Goal: Task Accomplishment & Management: Manage account settings

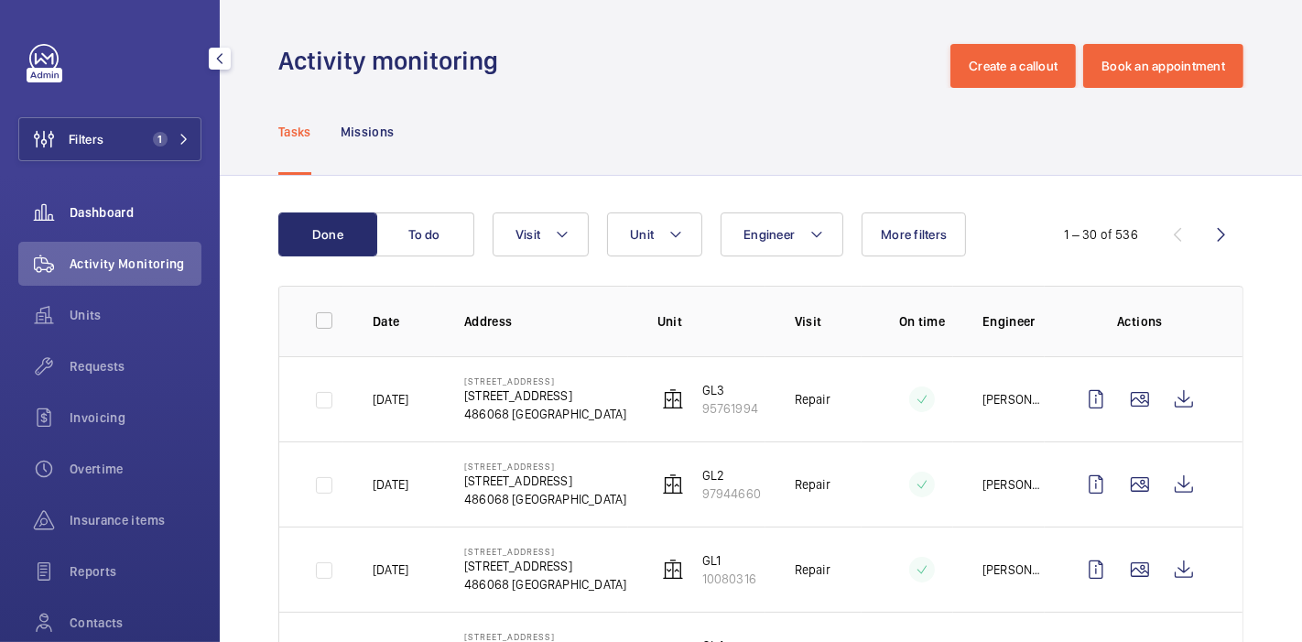
click at [107, 224] on div "Dashboard" at bounding box center [109, 212] width 183 height 44
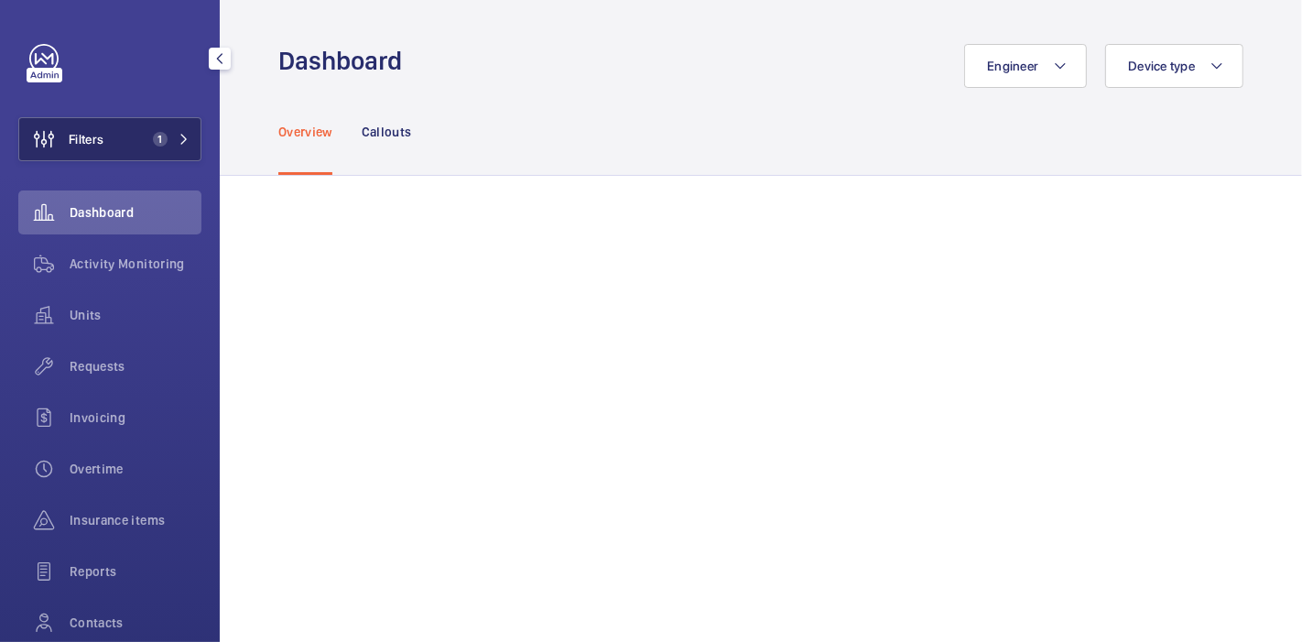
click at [121, 149] on button "Filters 1" at bounding box center [109, 139] width 183 height 44
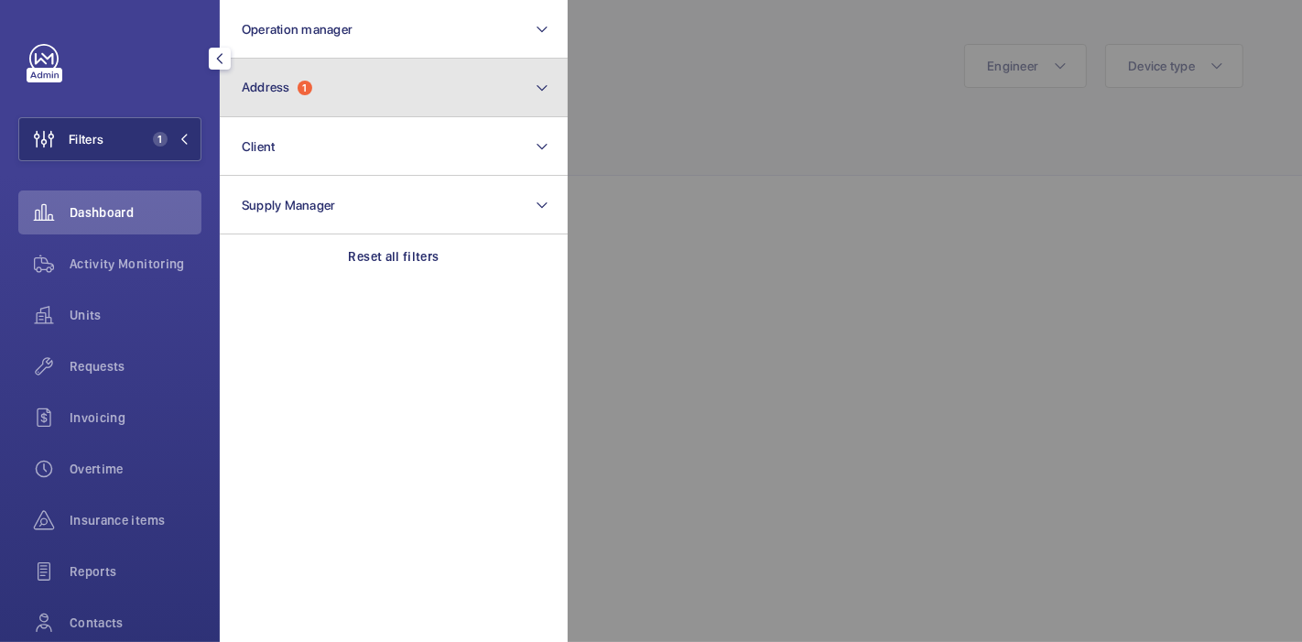
click at [265, 98] on button "Address 1" at bounding box center [394, 88] width 348 height 59
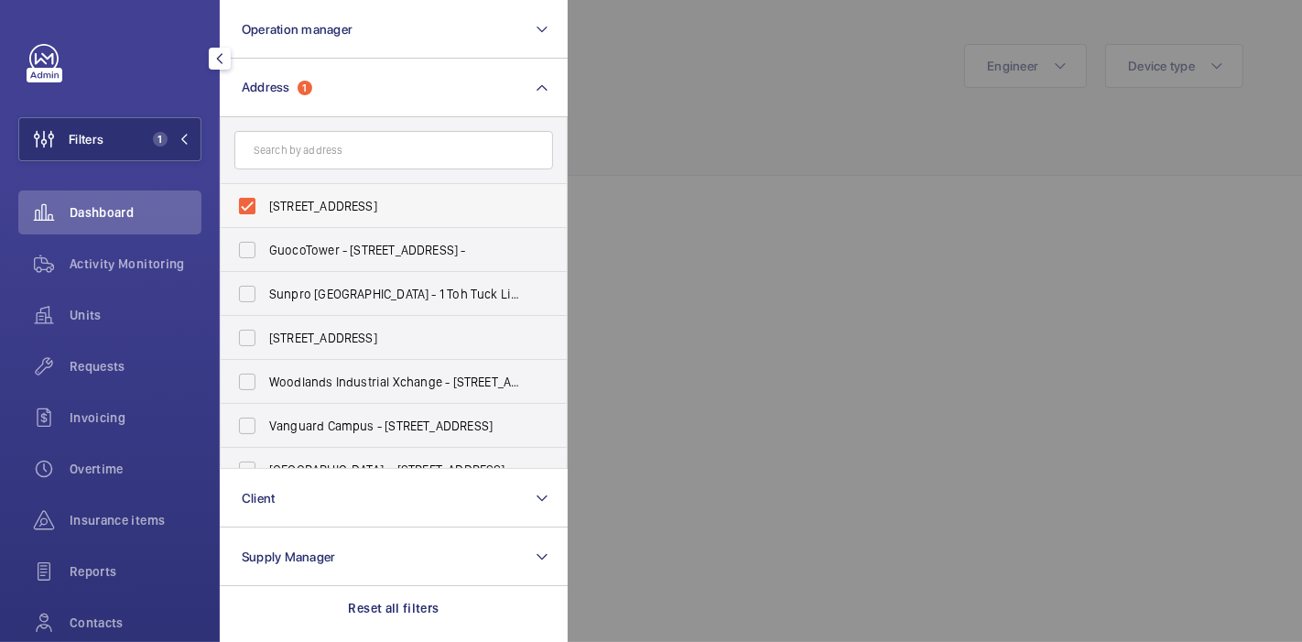
click at [245, 208] on label "15 Changi South Street 2 - 15 Changi South Street 2, SINGAPORE 486068" at bounding box center [380, 206] width 319 height 44
click at [245, 208] on input "15 Changi South Street 2 - 15 Changi South Street 2, SINGAPORE 486068" at bounding box center [247, 206] width 37 height 37
checkbox input "false"
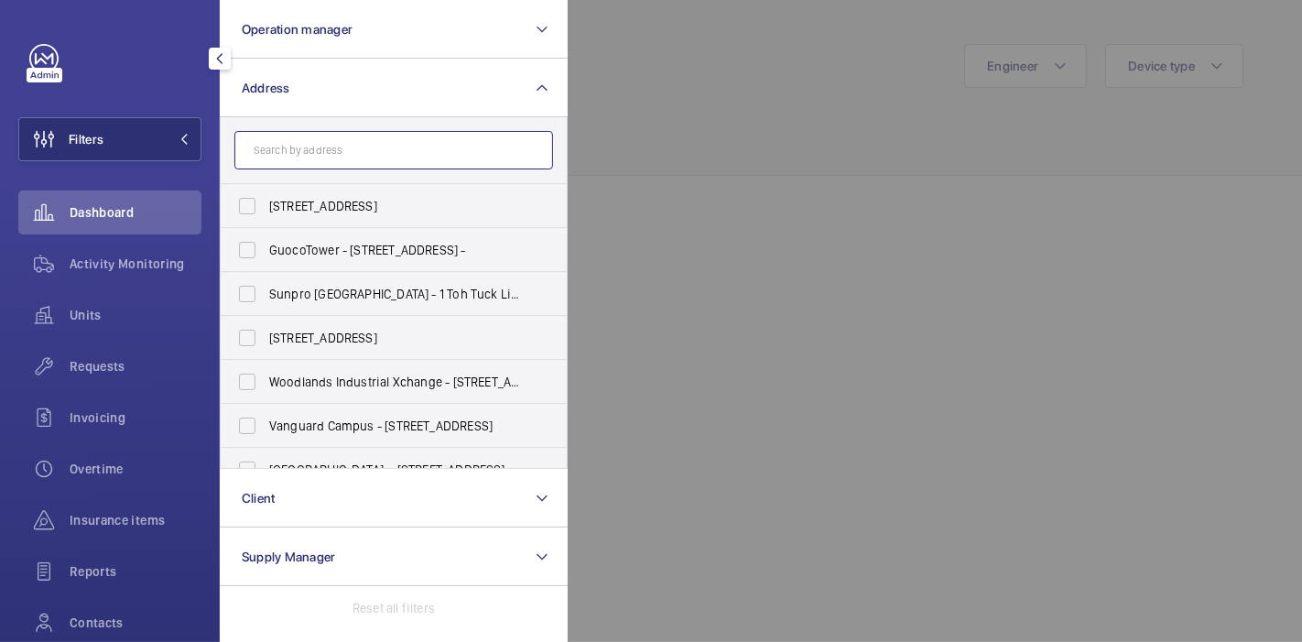
click at [288, 163] on input "text" at bounding box center [393, 150] width 319 height 38
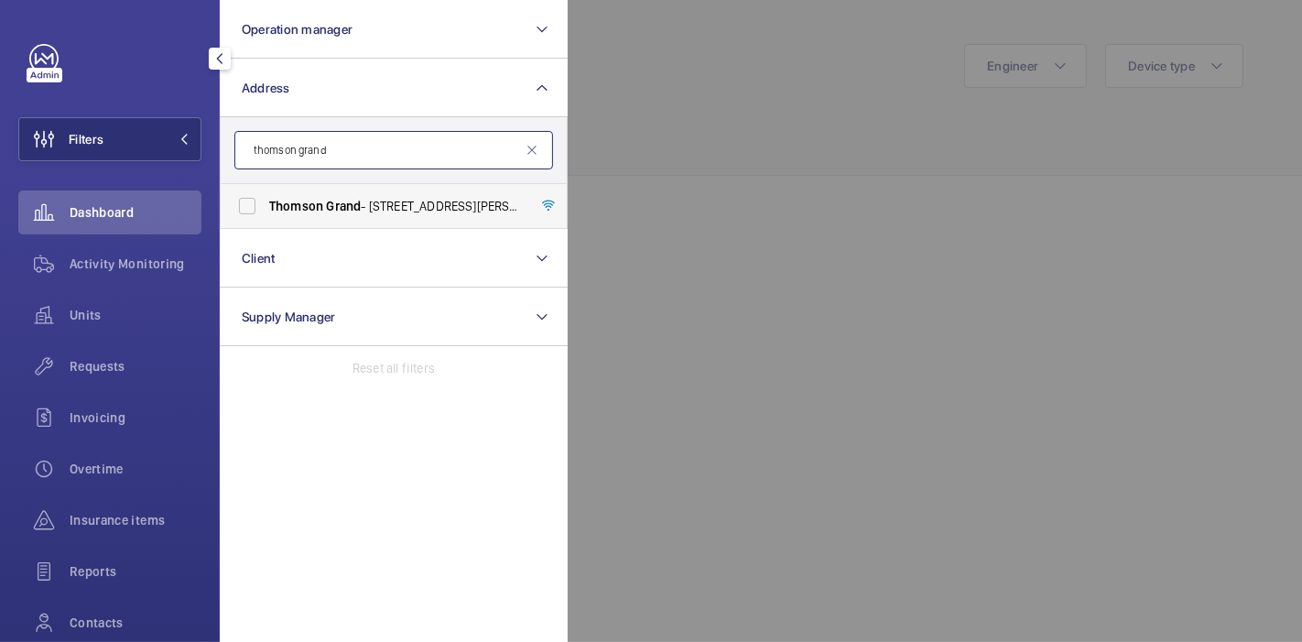
type input "thomson grand"
click at [248, 215] on label "Thomson Grand - 21 Sin Ming Walk, SINGAPORE 573915" at bounding box center [380, 206] width 319 height 44
click at [248, 215] on input "Thomson Grand - 21 Sin Ming Walk, SINGAPORE 573915" at bounding box center [247, 206] width 37 height 37
checkbox input "true"
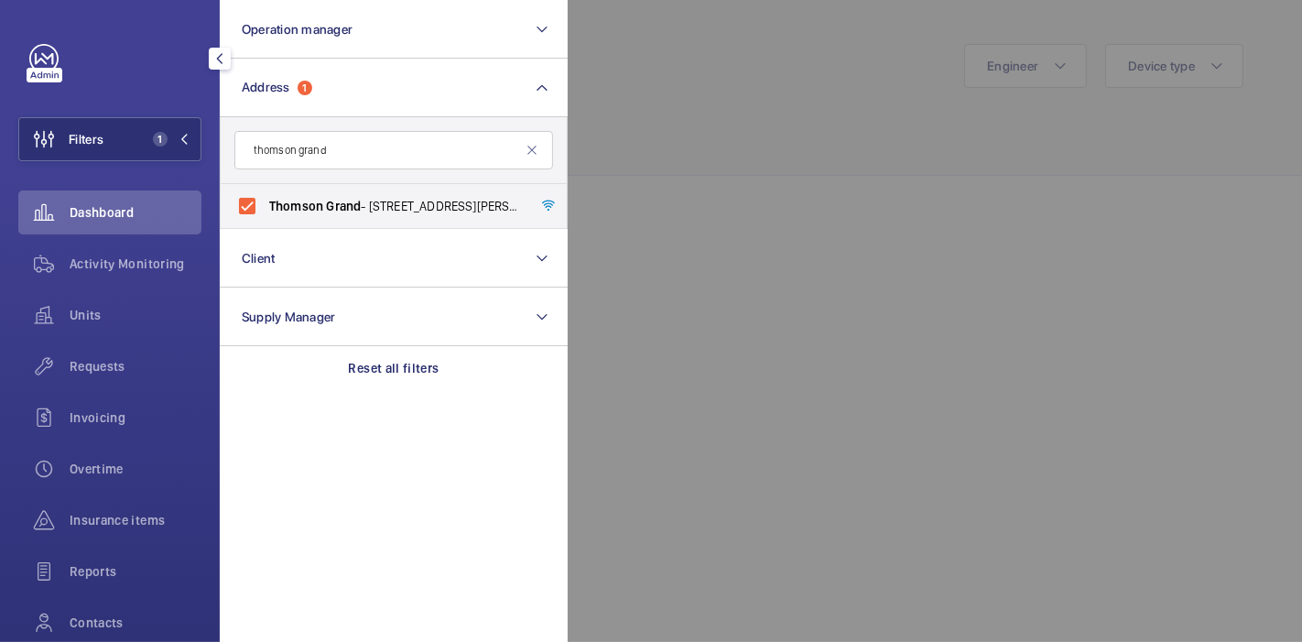
click at [870, 130] on div at bounding box center [1219, 321] width 1302 height 642
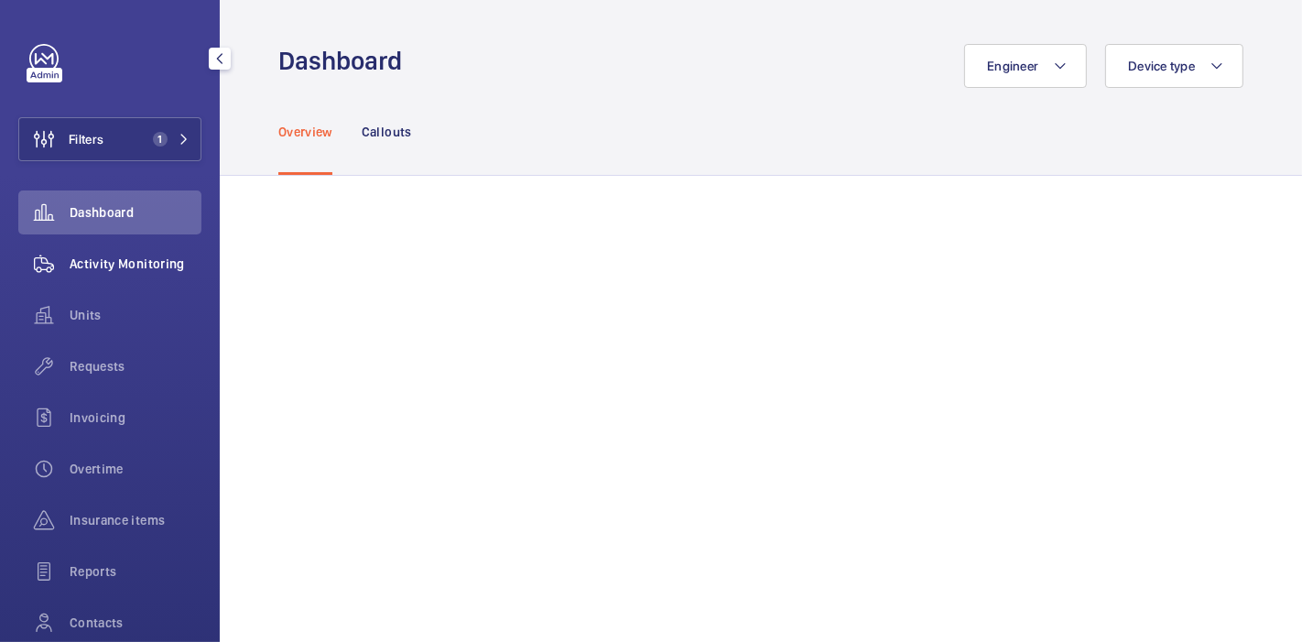
click at [81, 274] on div "Activity Monitoring" at bounding box center [109, 264] width 183 height 44
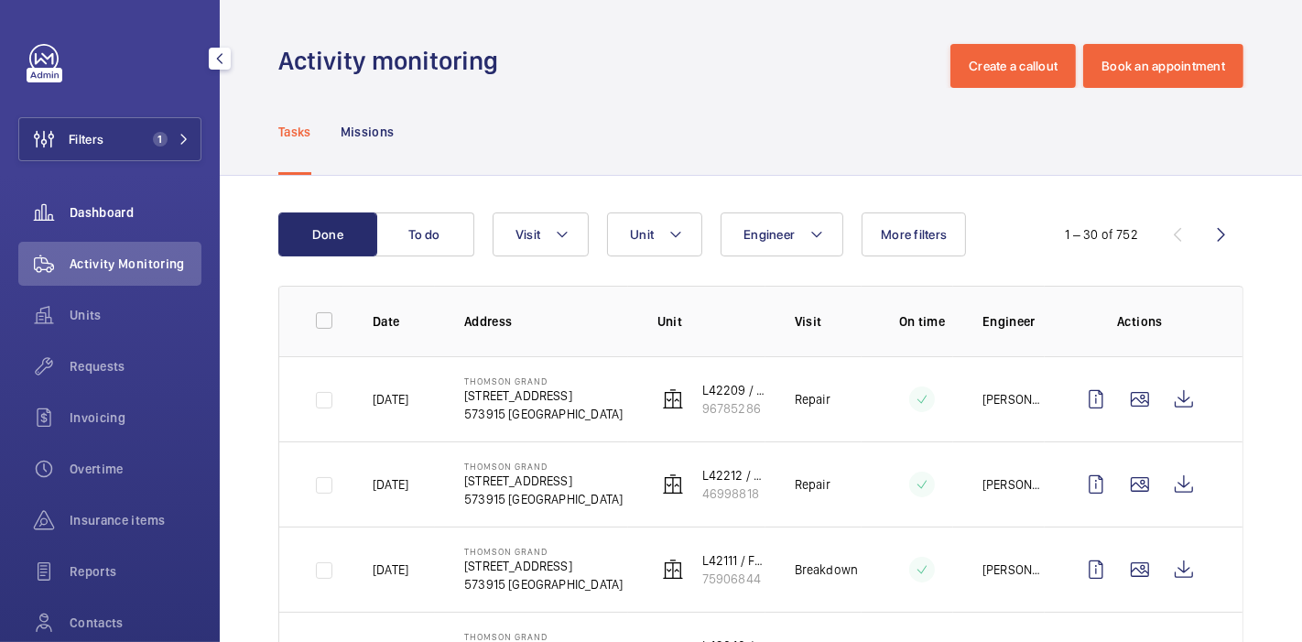
click at [159, 218] on span "Dashboard" at bounding box center [136, 212] width 132 height 18
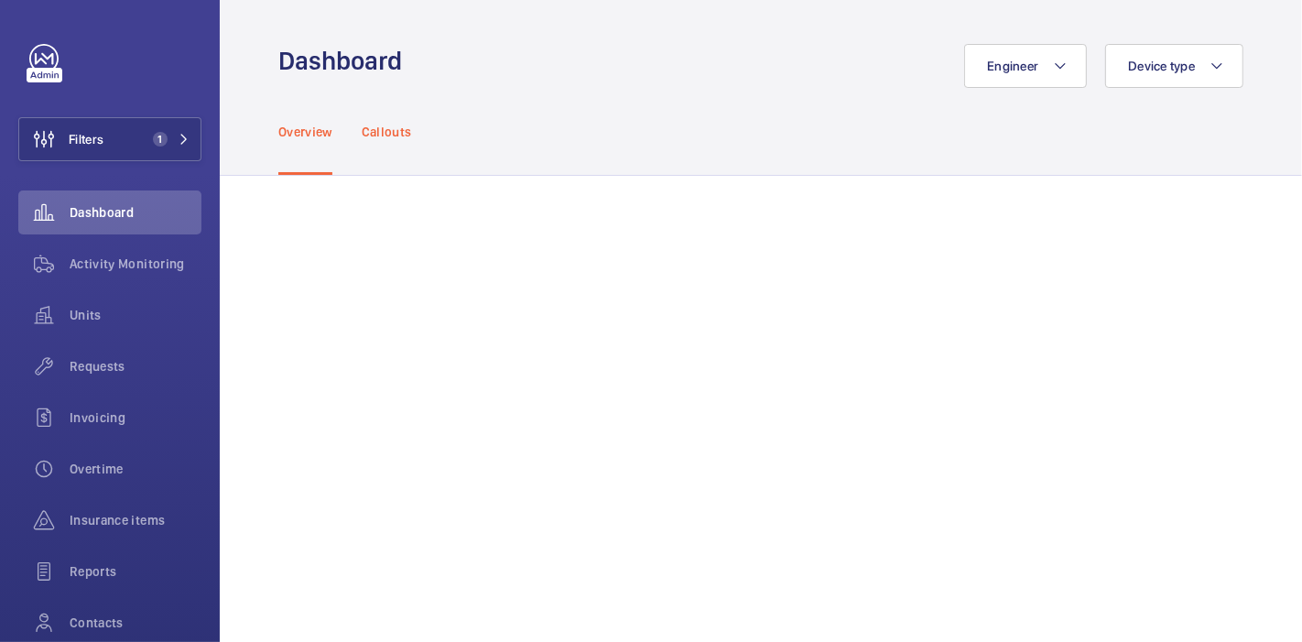
click at [405, 125] on p "Callouts" at bounding box center [387, 132] width 50 height 18
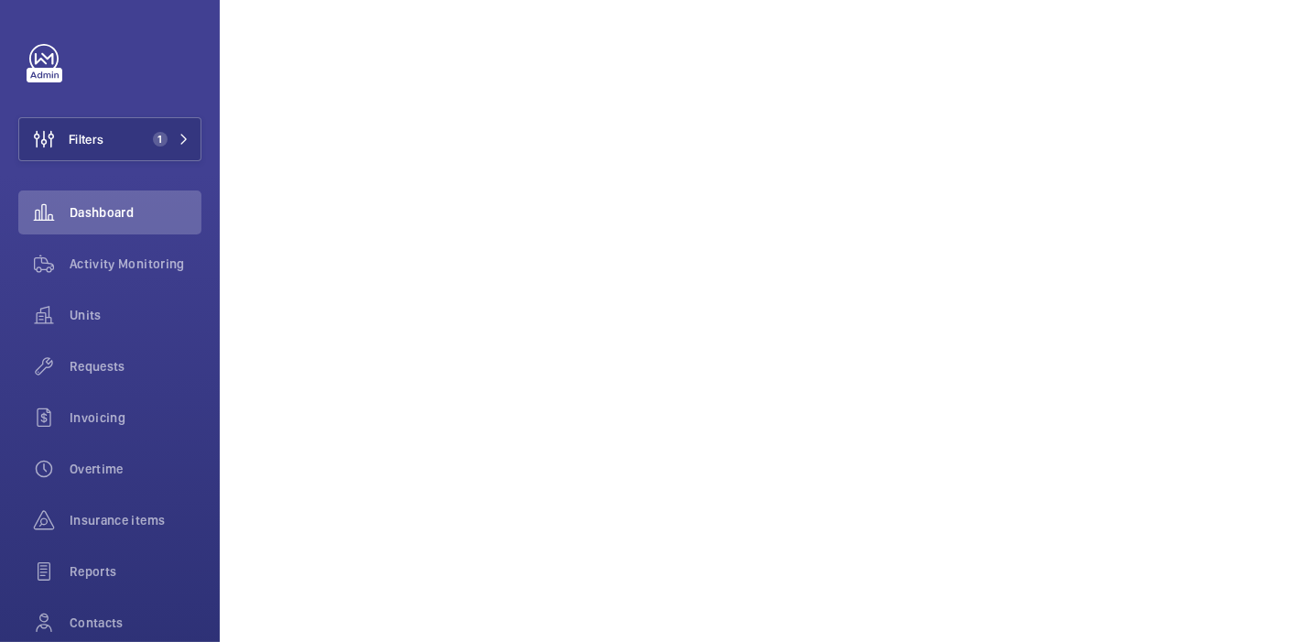
scroll to position [1026, 0]
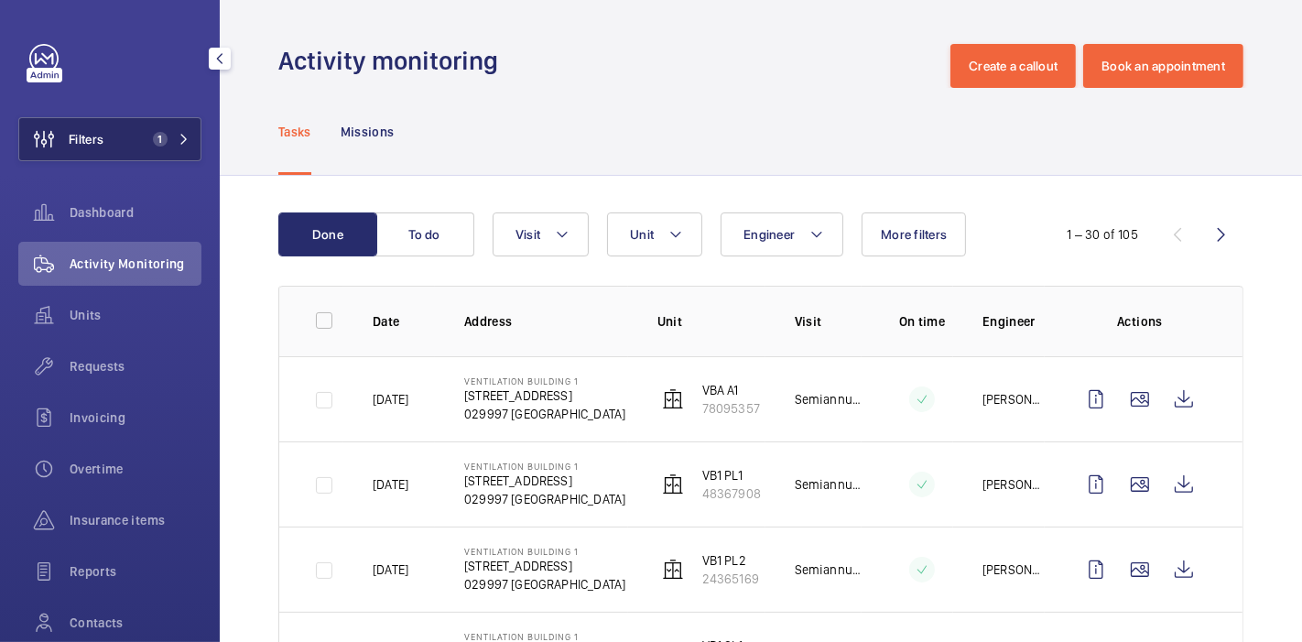
click at [138, 124] on button "Filters 1" at bounding box center [109, 139] width 183 height 44
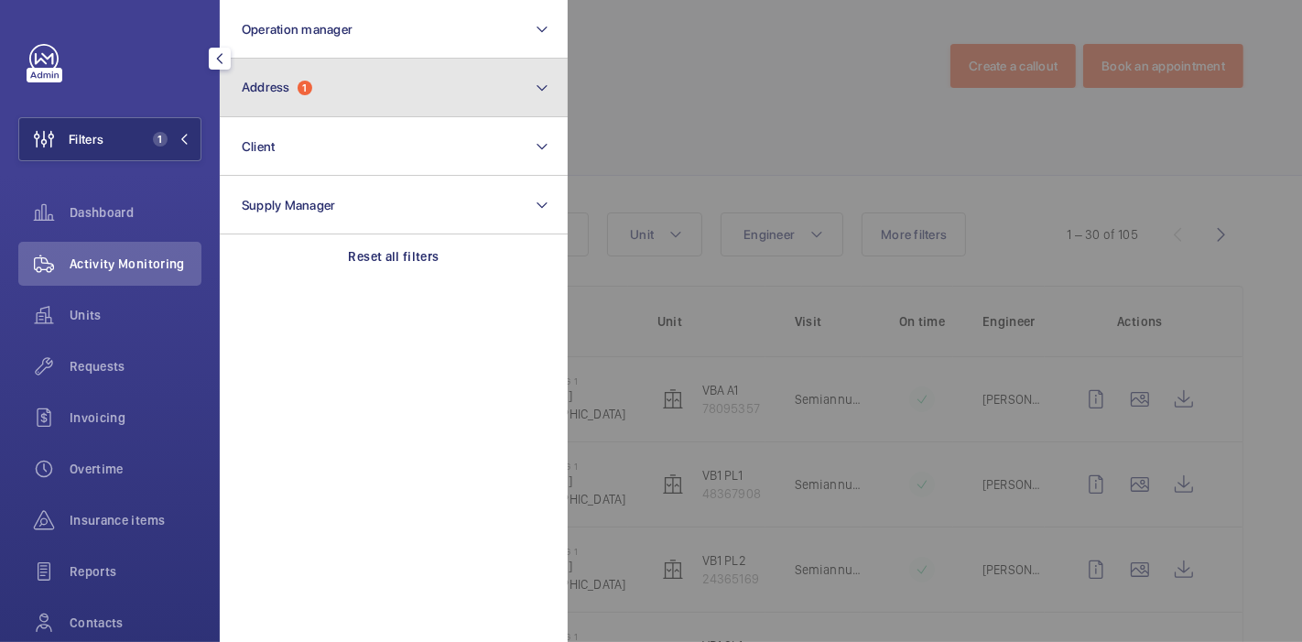
click at [285, 76] on button "Address 1" at bounding box center [394, 88] width 348 height 59
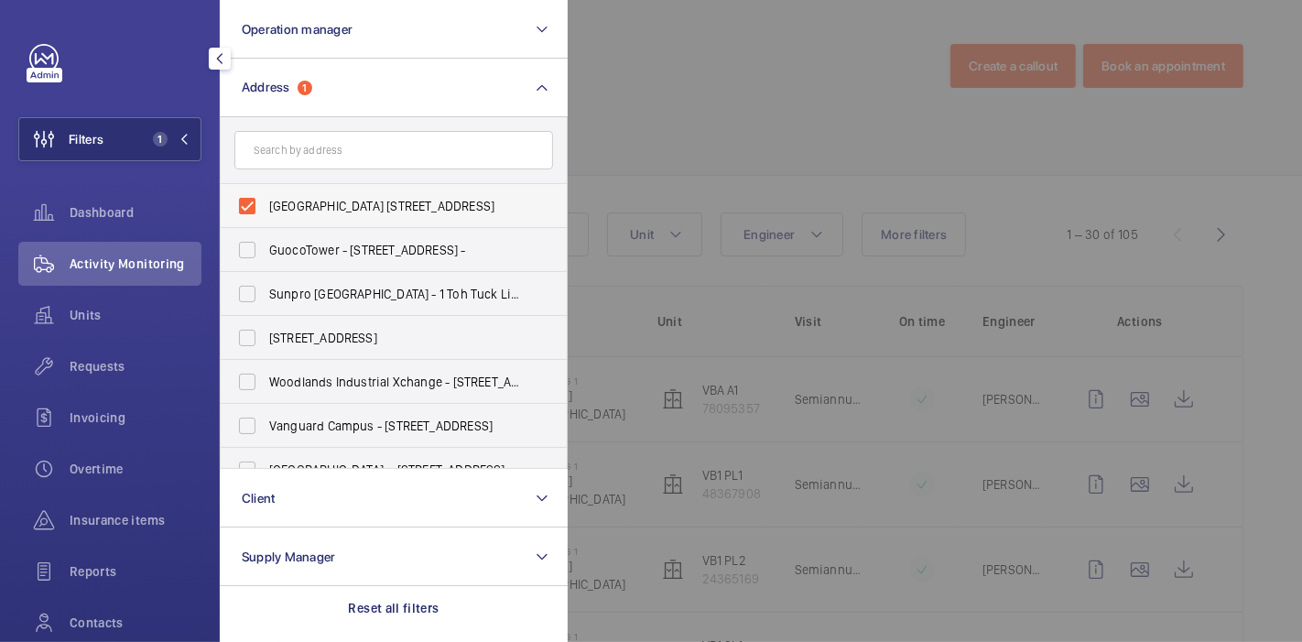
click at [244, 199] on label "Ventilation Building 1 - 210 Marina East Drive, SINGAPORE 029997" at bounding box center [380, 206] width 319 height 44
click at [244, 199] on input "Ventilation Building 1 - 210 Marina East Drive, SINGAPORE 029997" at bounding box center [247, 206] width 37 height 37
checkbox input "false"
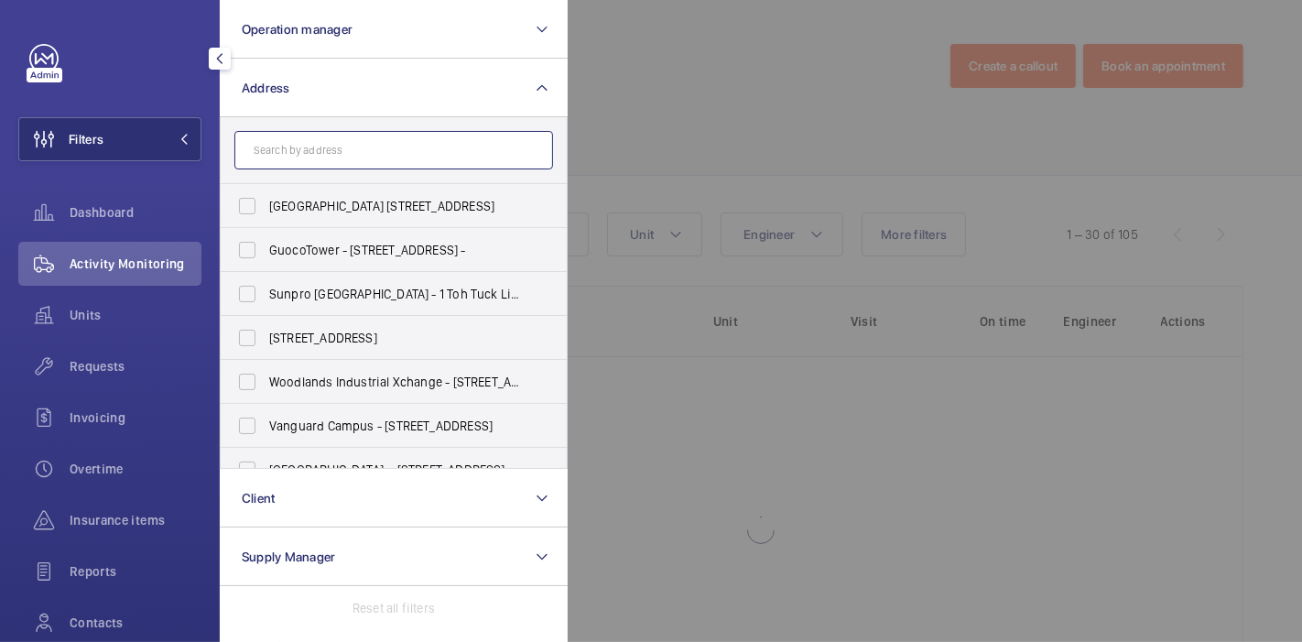
click at [270, 142] on input "text" at bounding box center [393, 150] width 319 height 38
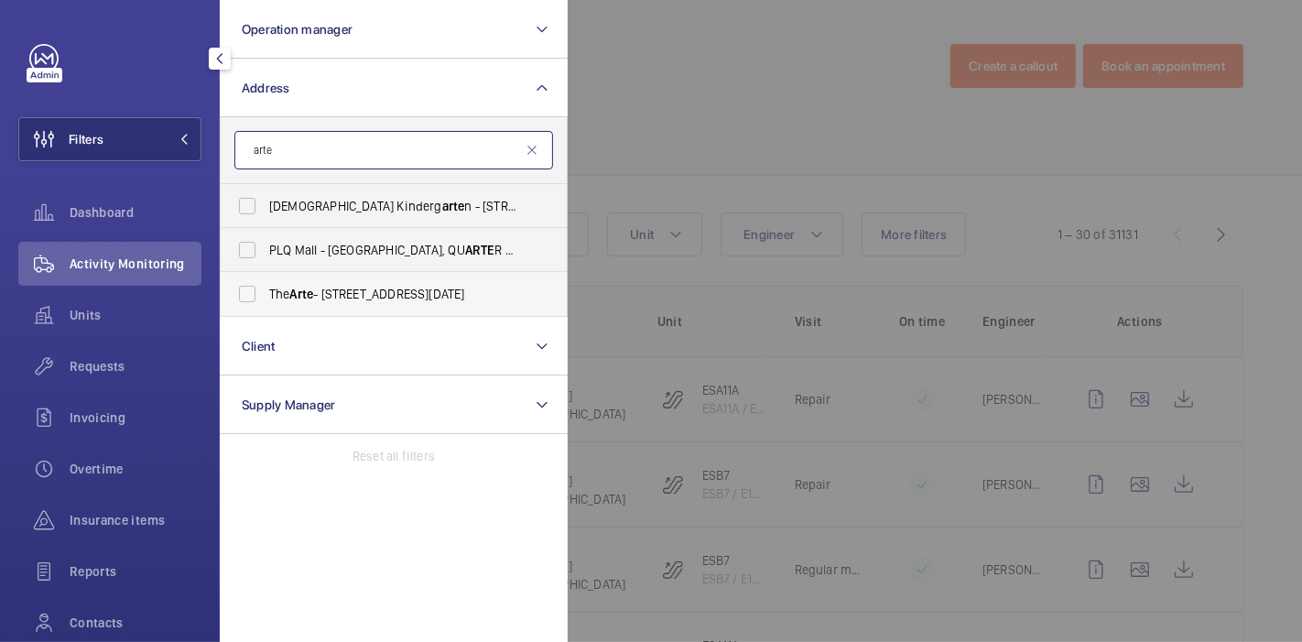
type input "arte"
click at [248, 297] on label "The Arte - 23 Jln Raja Udang, SINGAPORE 329216" at bounding box center [380, 294] width 319 height 44
click at [248, 297] on input "The Arte - 23 Jln Raja Udang, SINGAPORE 329216" at bounding box center [247, 294] width 37 height 37
checkbox input "true"
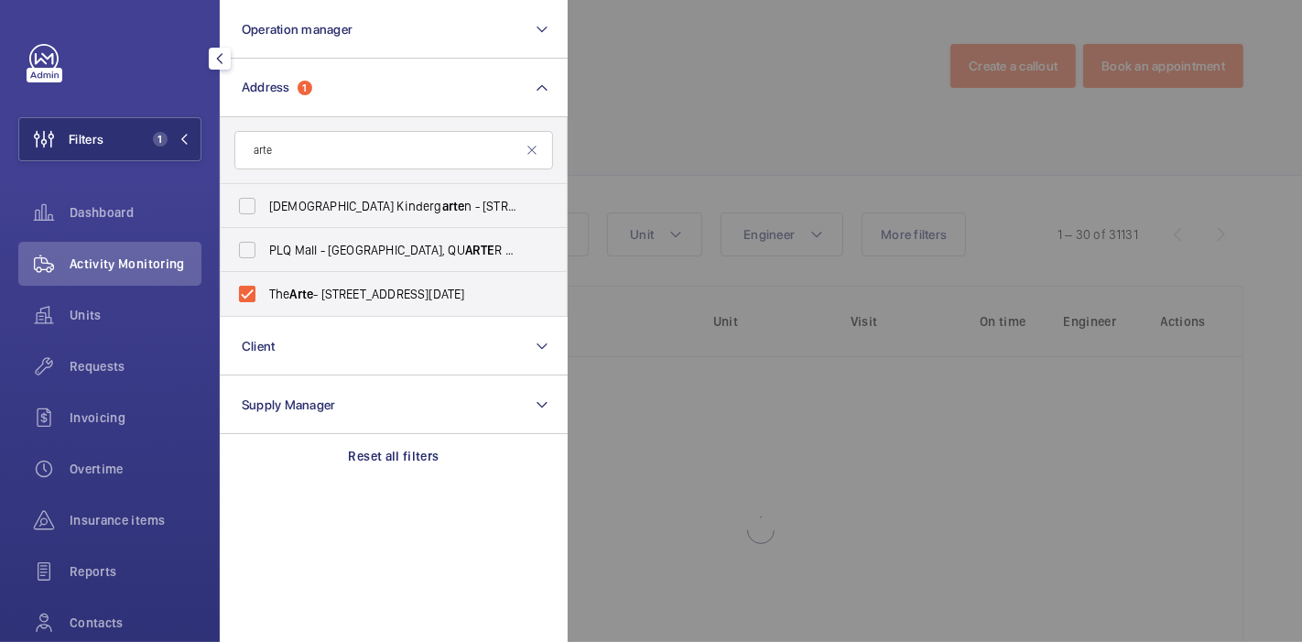
click at [766, 67] on div at bounding box center [1219, 321] width 1302 height 642
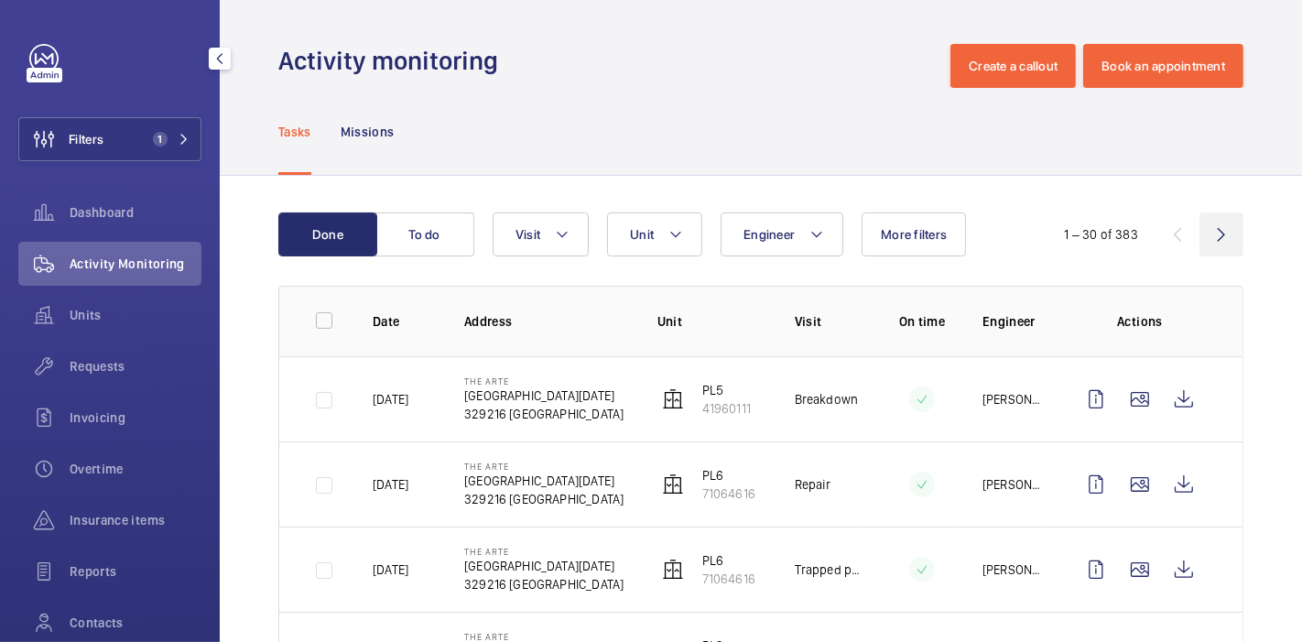
click at [1221, 244] on wm-front-icon-button at bounding box center [1221, 234] width 44 height 44
click at [130, 140] on button "Filters 1" at bounding box center [109, 139] width 183 height 44
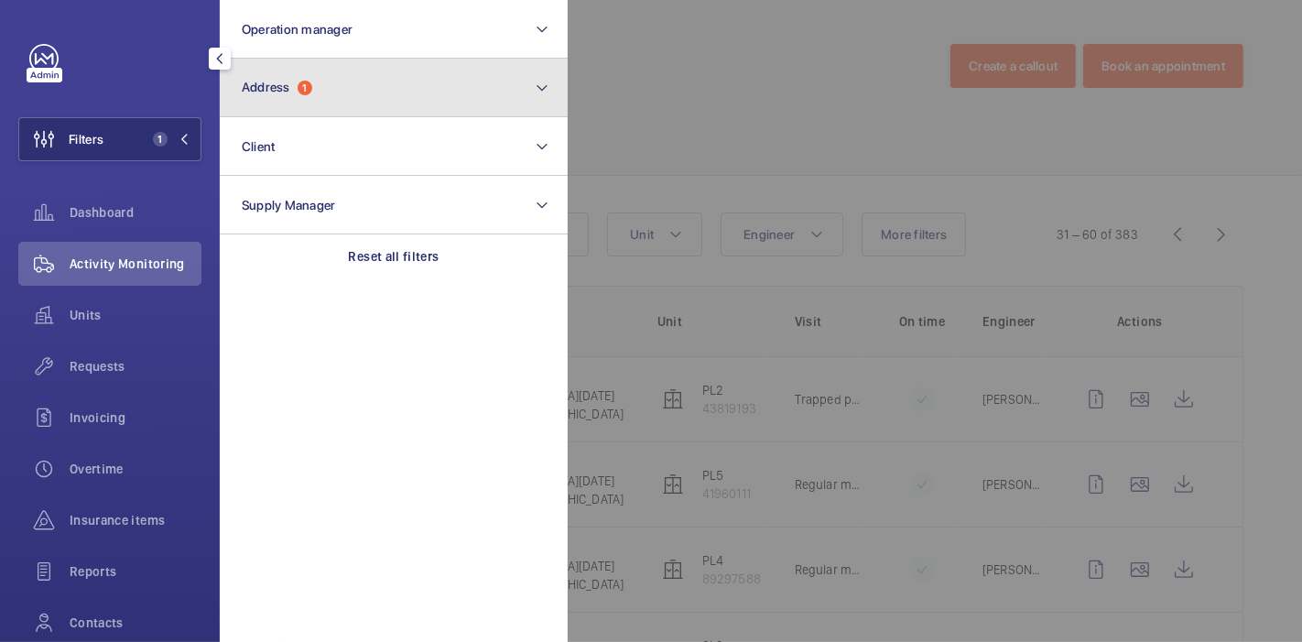
click at [305, 81] on span "1" at bounding box center [304, 88] width 15 height 15
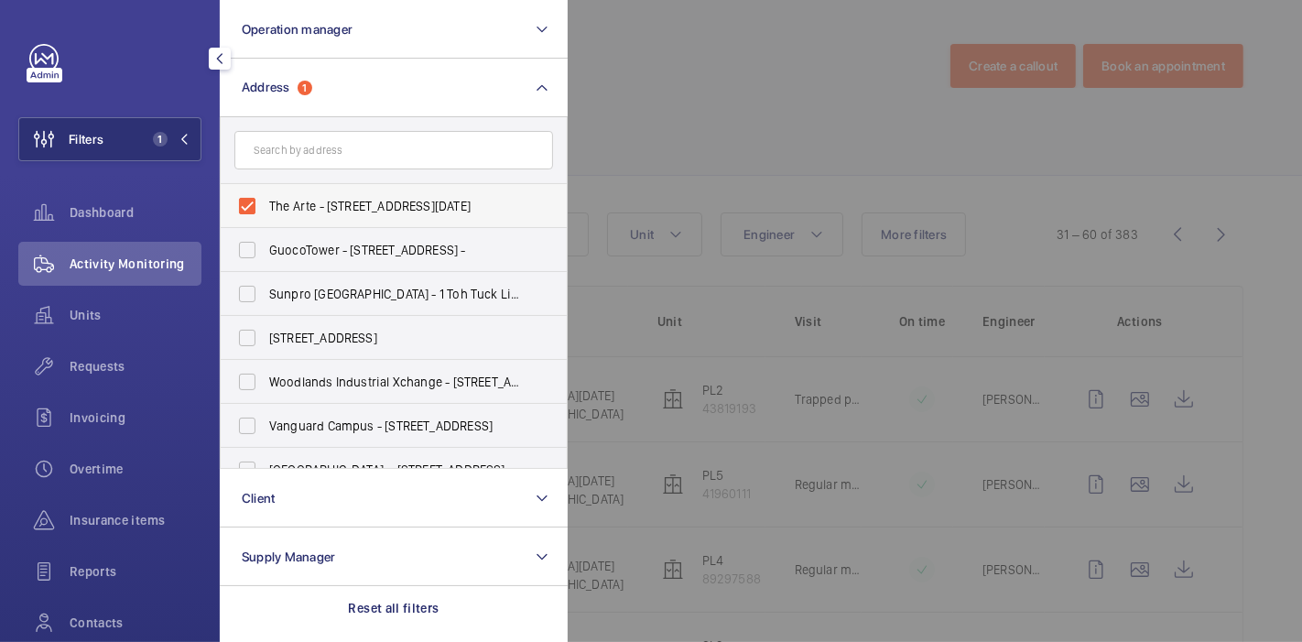
click at [254, 202] on label "The Arte - 23 Jln Raja Udang, SINGAPORE 329216" at bounding box center [380, 206] width 319 height 44
click at [254, 202] on input "The Arte - 23 Jln Raja Udang, SINGAPORE 329216" at bounding box center [247, 206] width 37 height 37
checkbox input "false"
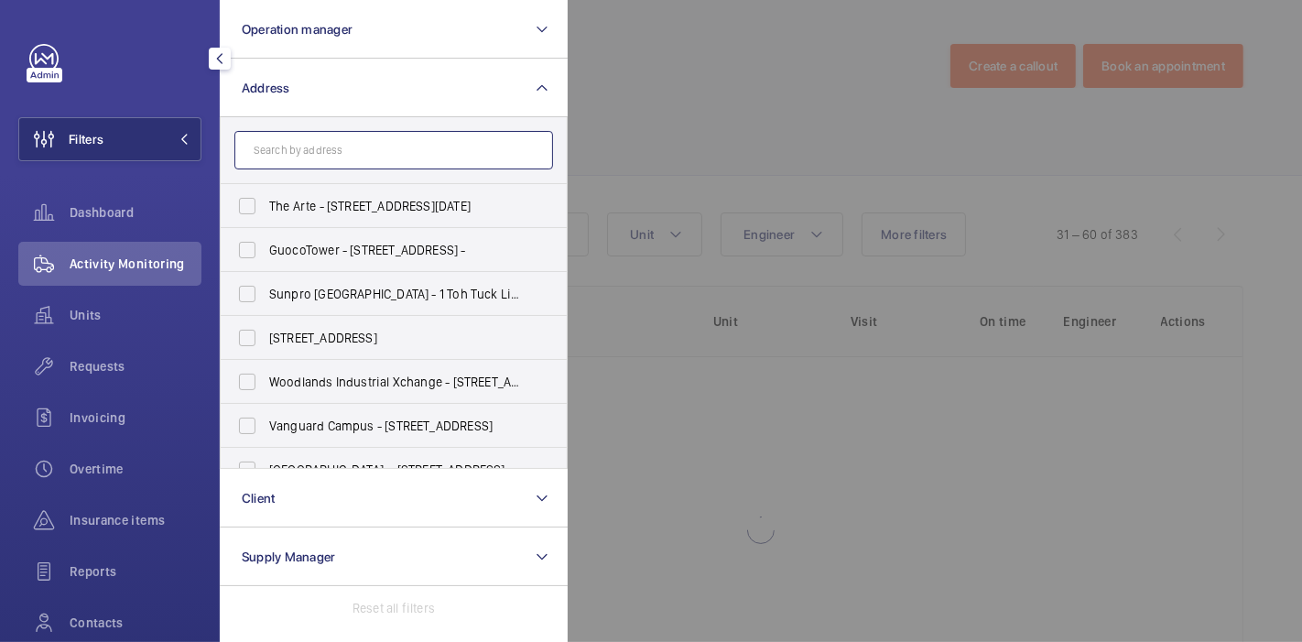
click at [294, 157] on input "text" at bounding box center [393, 150] width 319 height 38
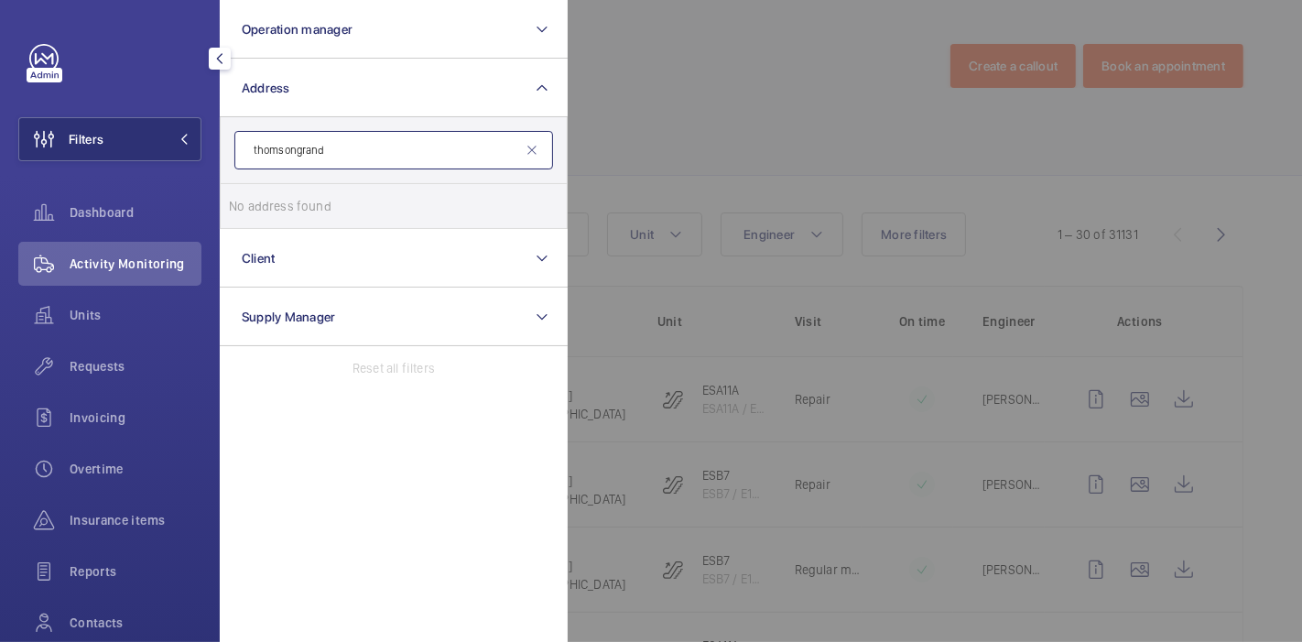
click at [294, 157] on input "thomsongrand" at bounding box center [393, 150] width 319 height 38
type input "thomson grand"
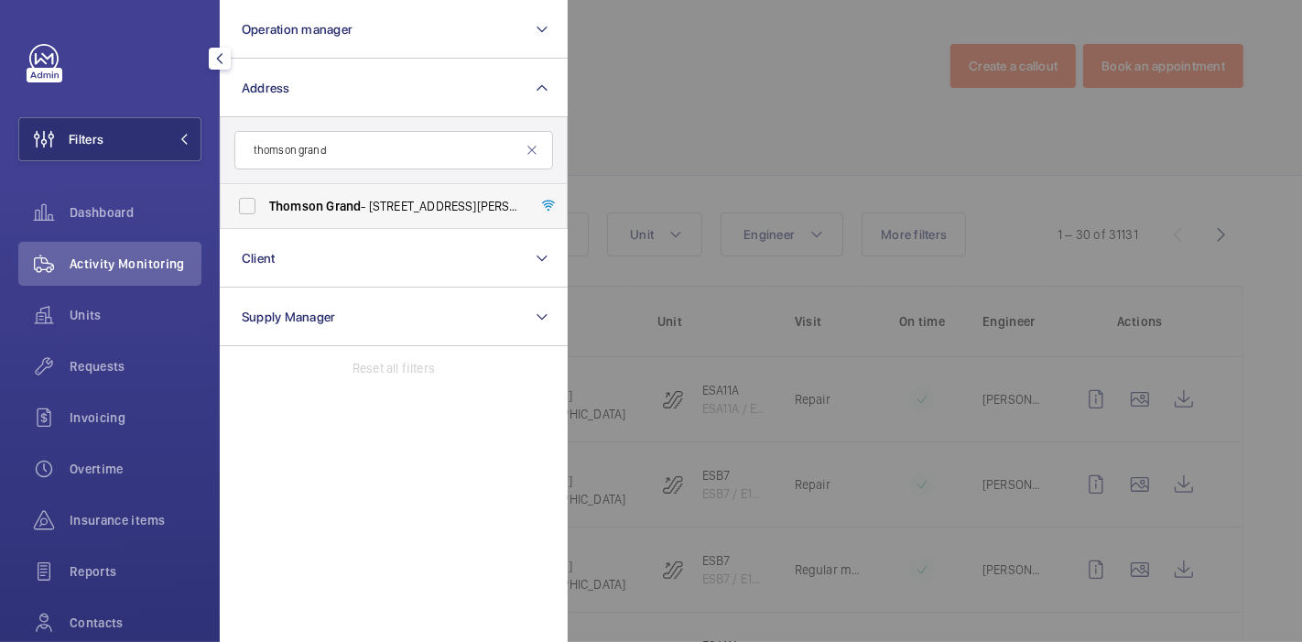
click at [242, 213] on label "Thomson Grand - 21 Sin Ming Walk, SINGAPORE 573915" at bounding box center [380, 206] width 319 height 44
click at [242, 213] on input "Thomson Grand - 21 Sin Ming Walk, SINGAPORE 573915" at bounding box center [247, 206] width 37 height 37
checkbox input "true"
click at [629, 68] on div at bounding box center [1219, 321] width 1302 height 642
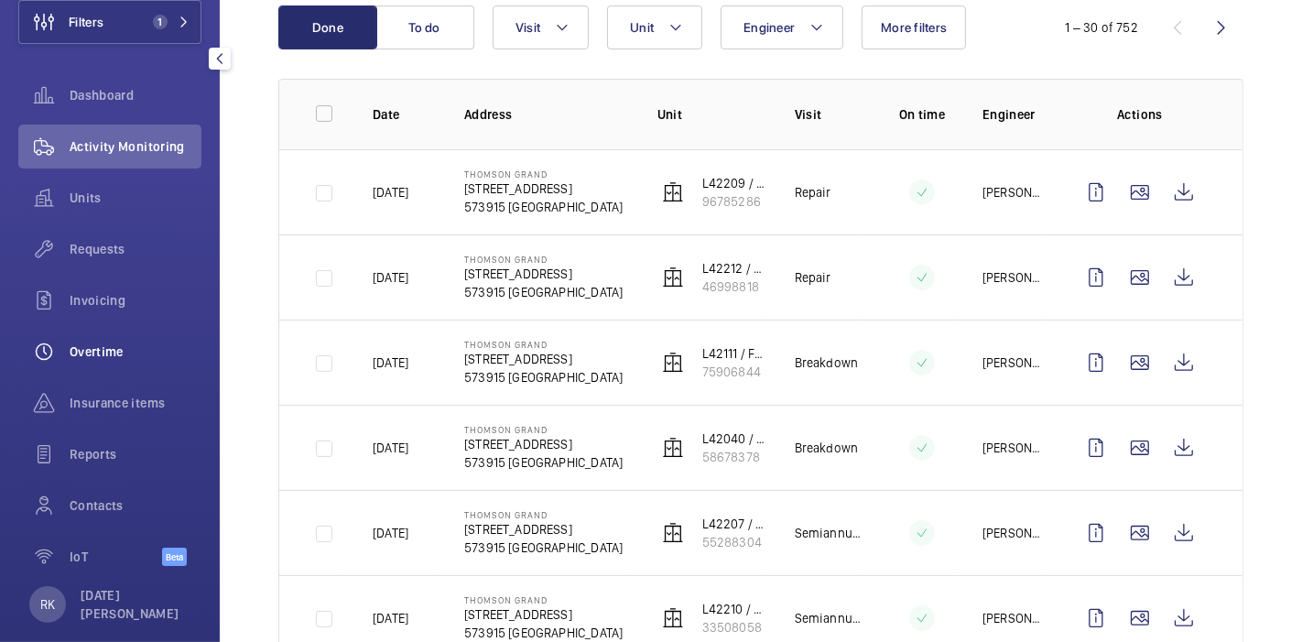
scroll to position [119, 0]
click at [84, 89] on span "Dashboard" at bounding box center [136, 93] width 132 height 18
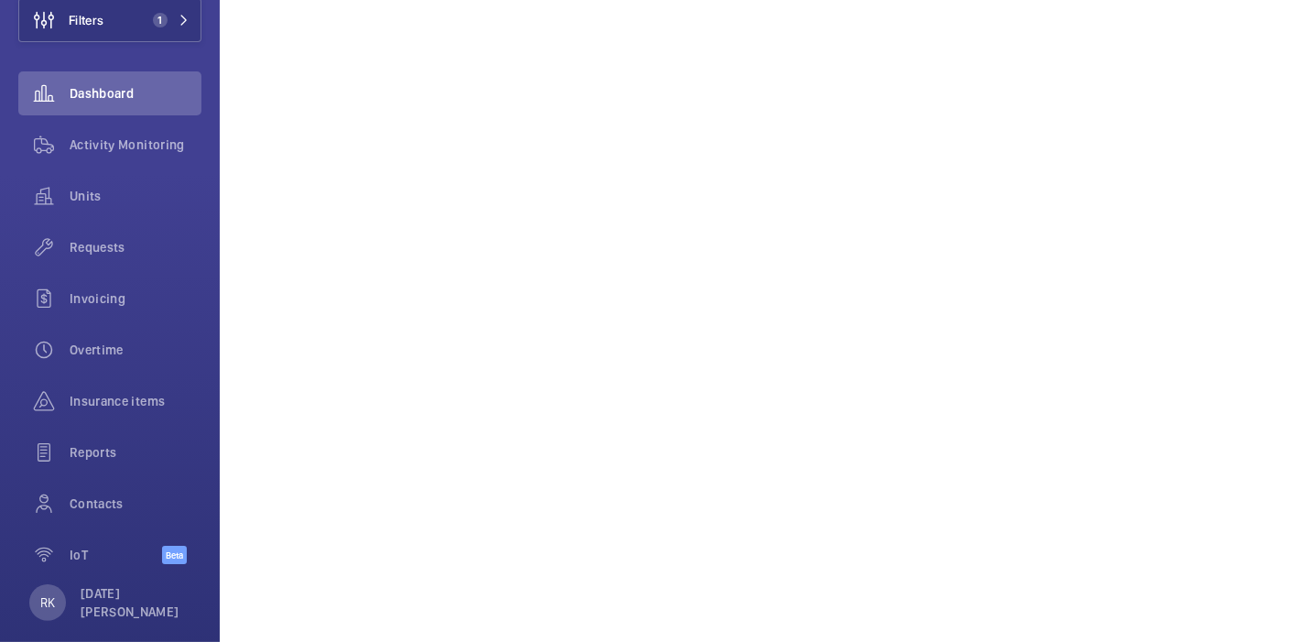
scroll to position [1553, 0]
click at [130, 504] on span "Contacts" at bounding box center [136, 503] width 132 height 18
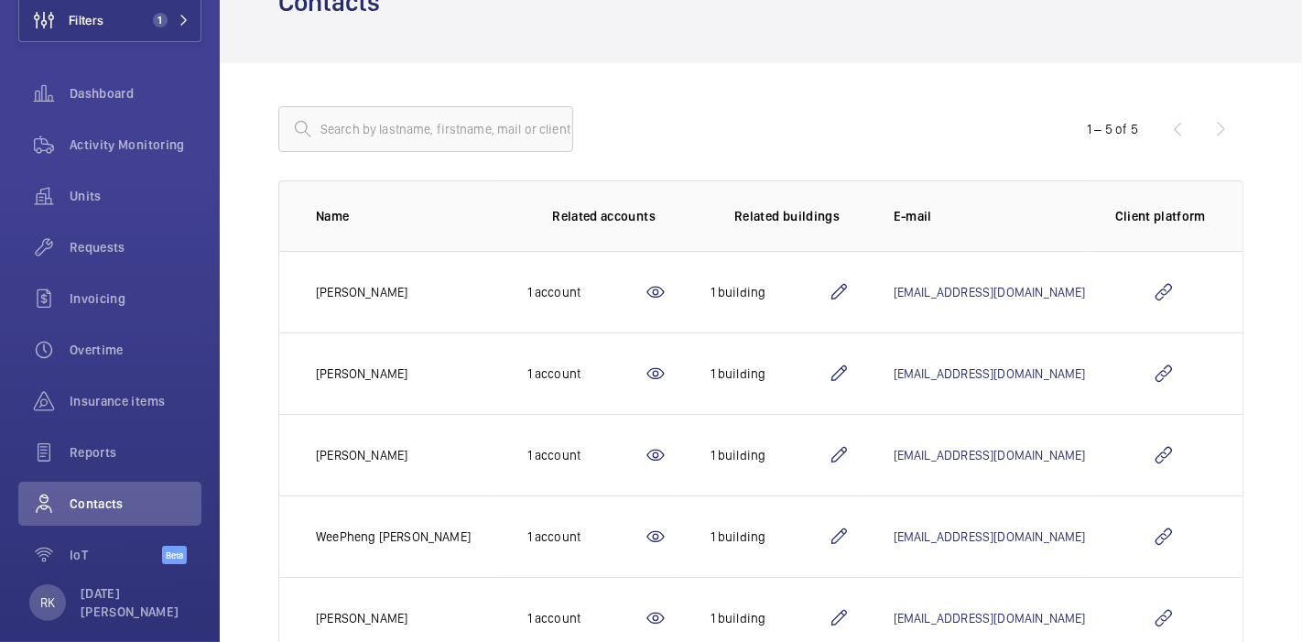
scroll to position [176, 0]
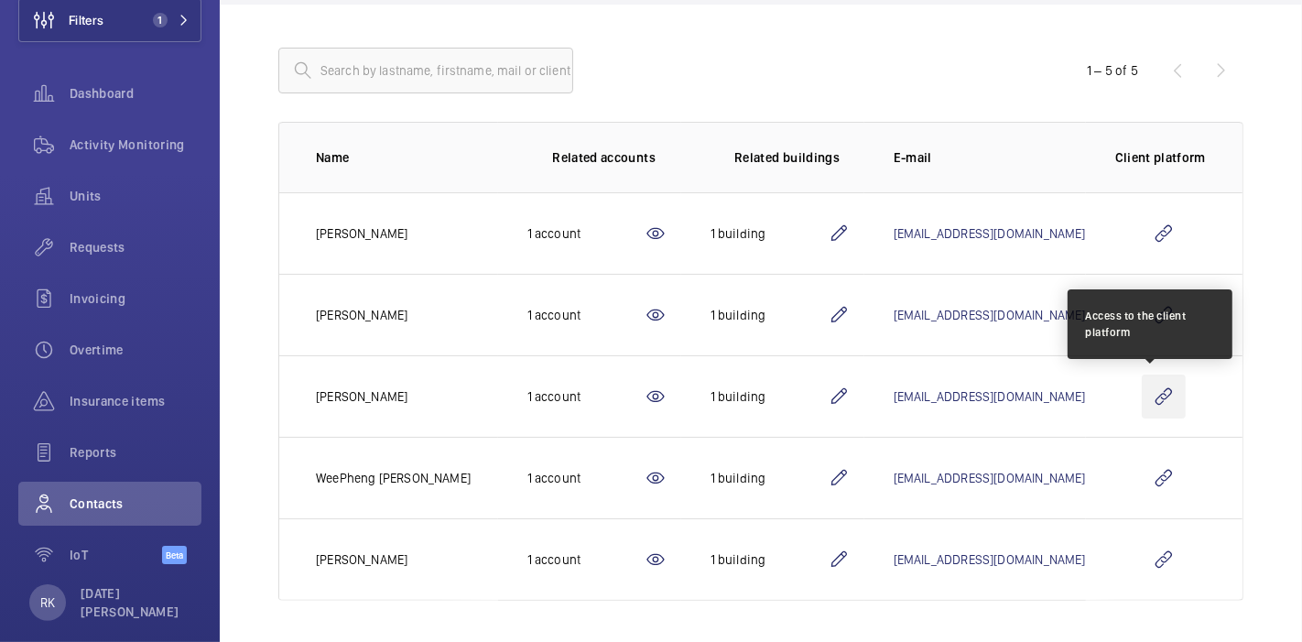
click at [1142, 391] on wm-front-icon-button at bounding box center [1163, 396] width 44 height 44
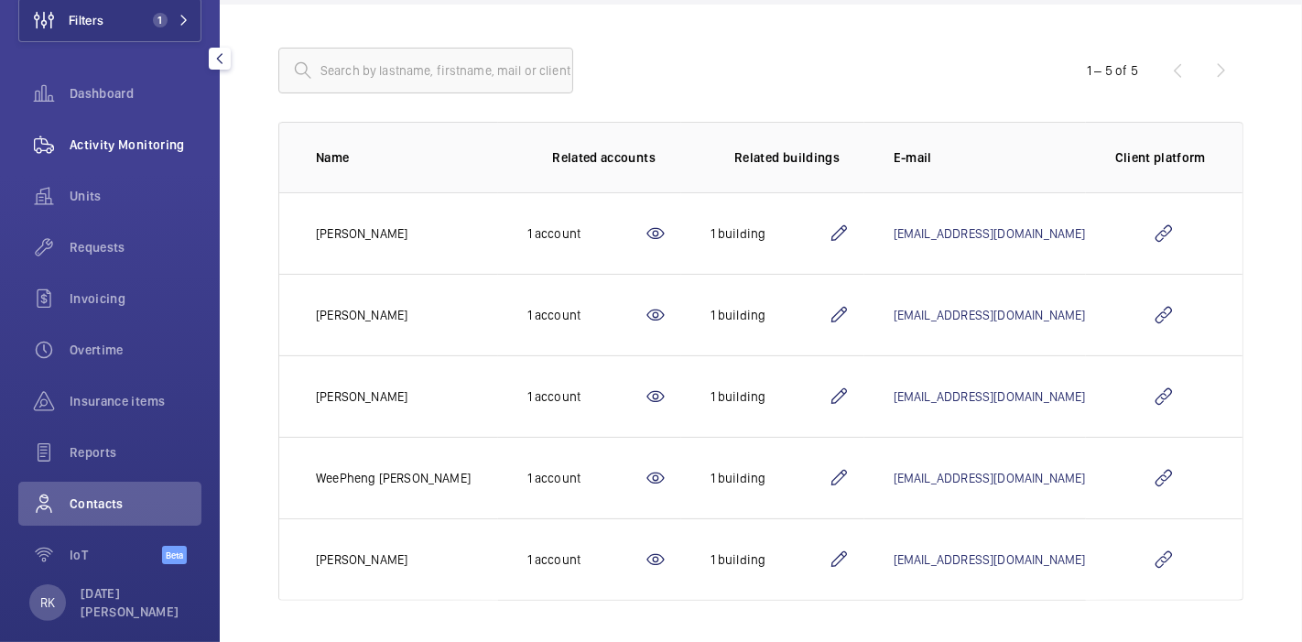
click at [120, 157] on div "Activity Monitoring" at bounding box center [109, 145] width 183 height 44
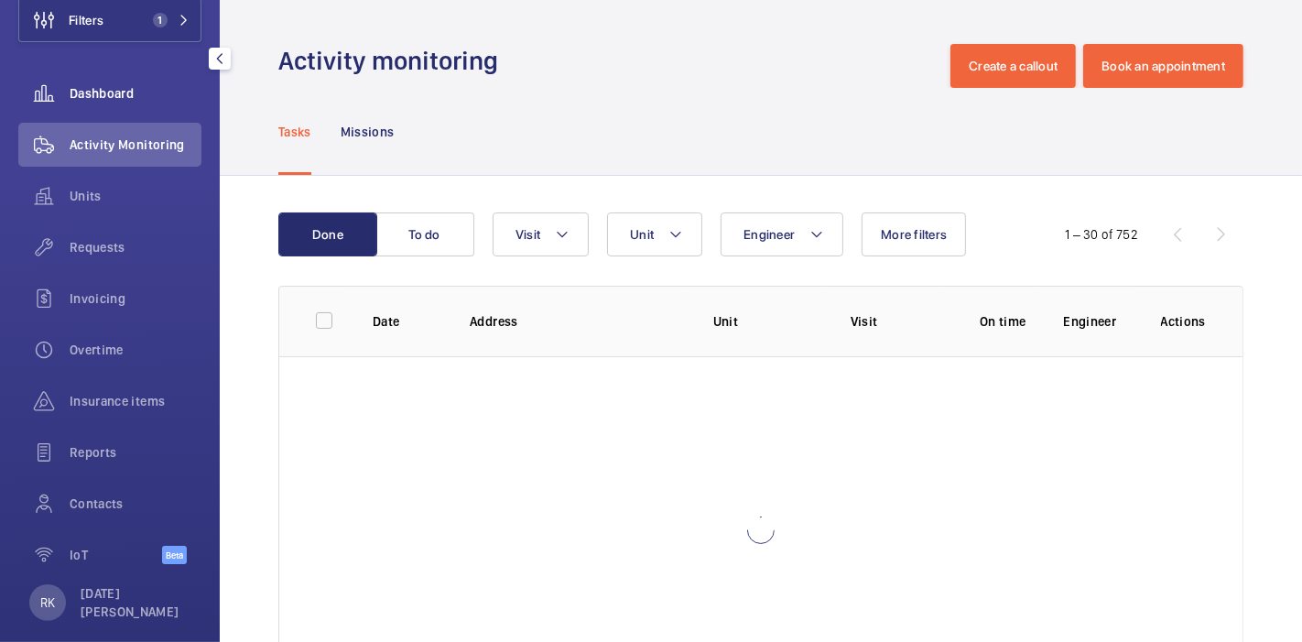
click at [154, 105] on div "Dashboard" at bounding box center [109, 93] width 183 height 44
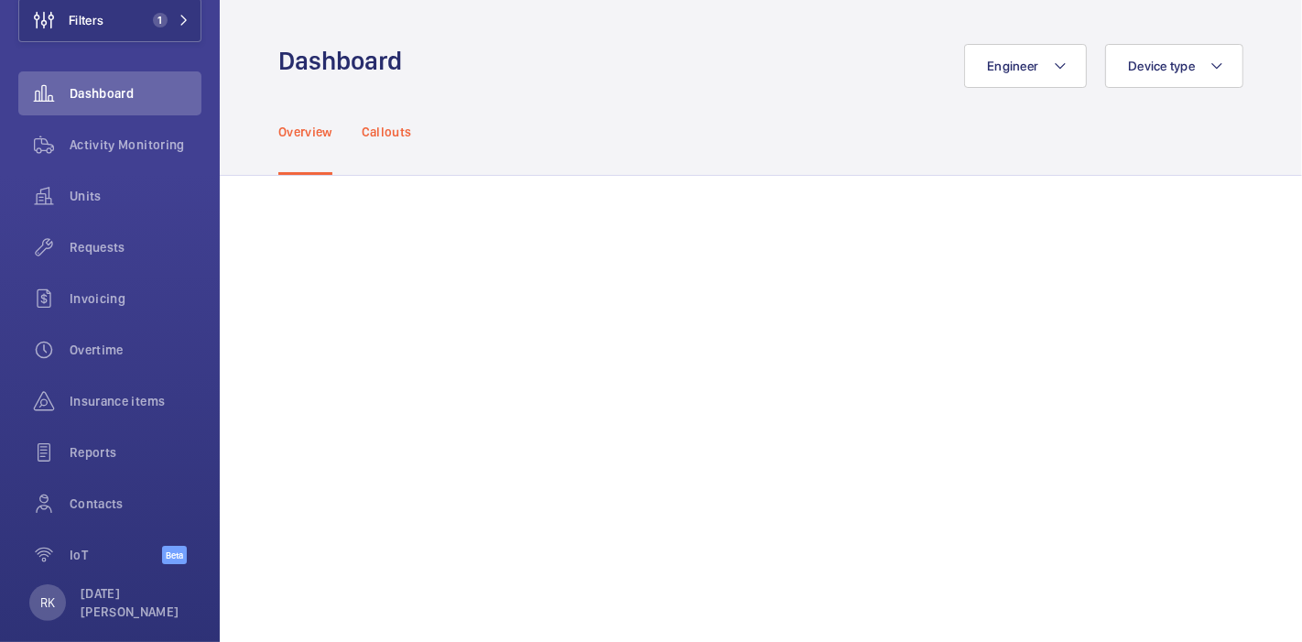
click at [371, 136] on p "Callouts" at bounding box center [387, 132] width 50 height 18
click at [299, 125] on p "Overview" at bounding box center [305, 132] width 54 height 18
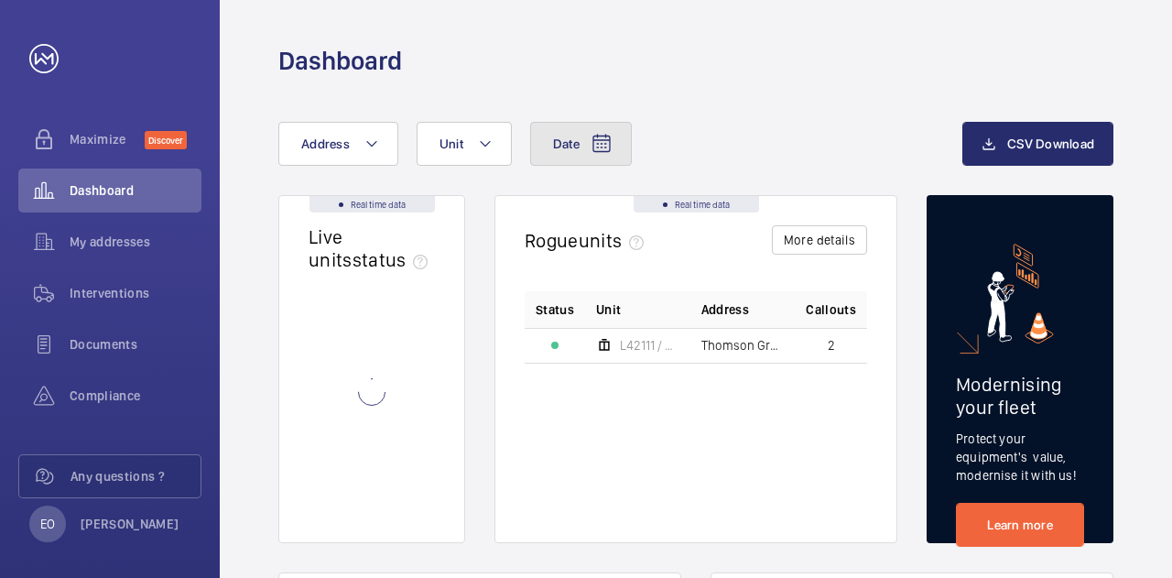
click at [597, 141] on mat-icon at bounding box center [601, 144] width 22 height 22
